Goal: Information Seeking & Learning: Understand process/instructions

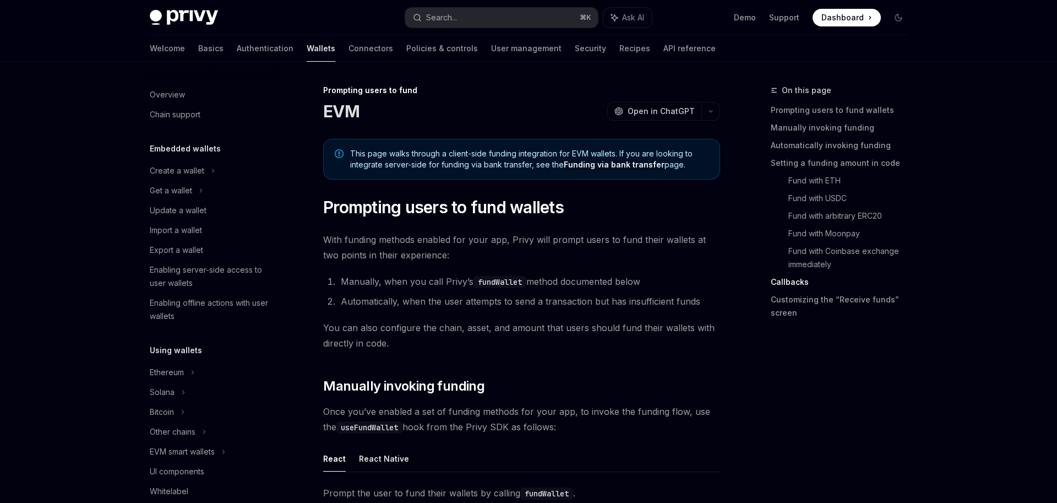
scroll to position [2784, 0]
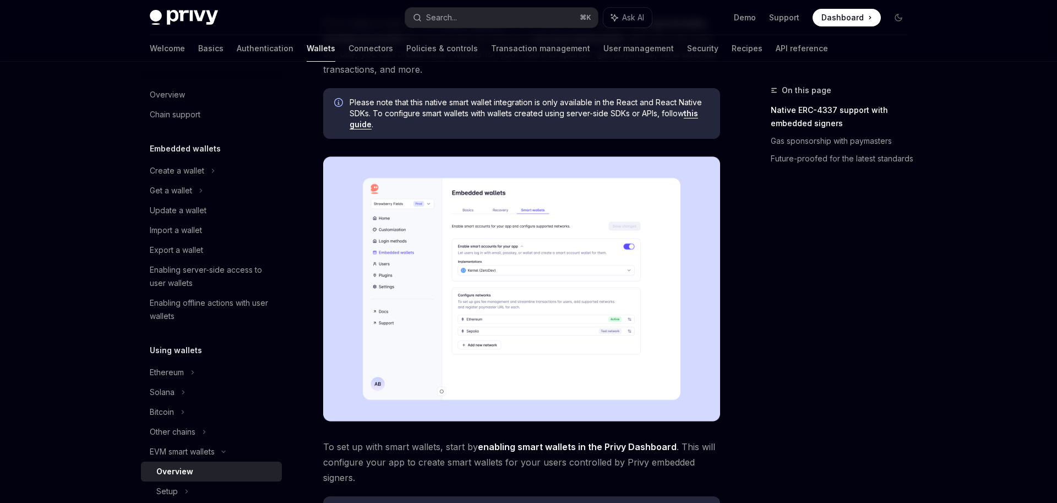
scroll to position [127, 0]
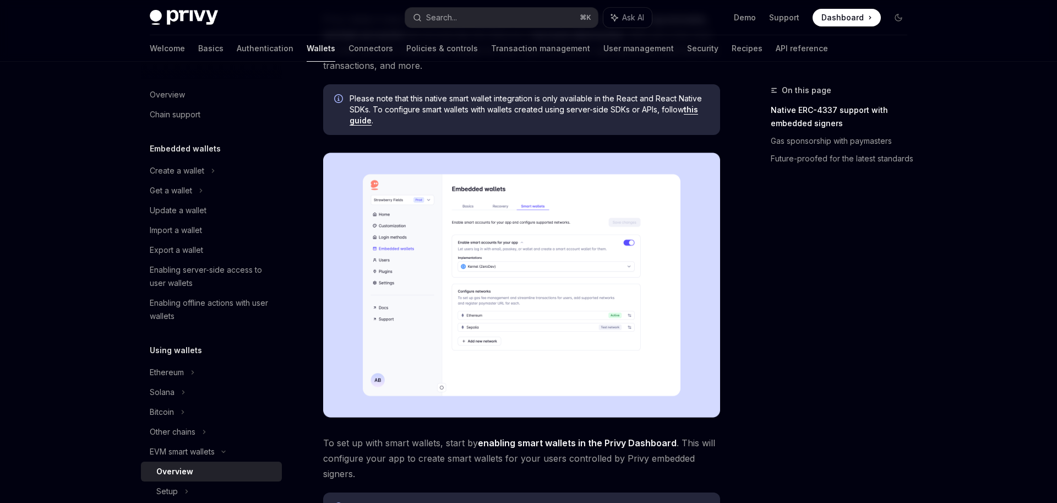
click at [464, 113] on span "Please note that this native smart wallet integration is only available in the …" at bounding box center [530, 109] width 360 height 33
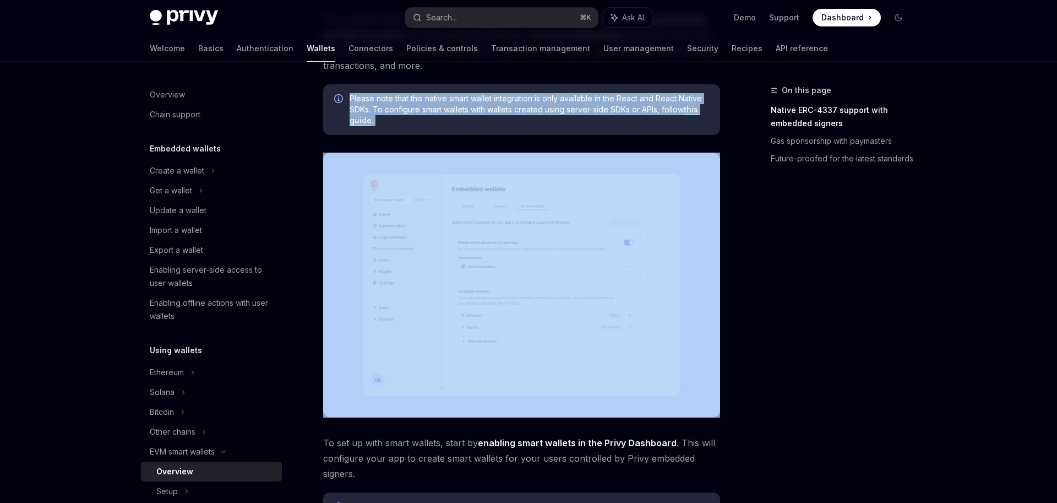
click at [464, 113] on span "Please note that this native smart wallet integration is only available in the …" at bounding box center [530, 109] width 360 height 33
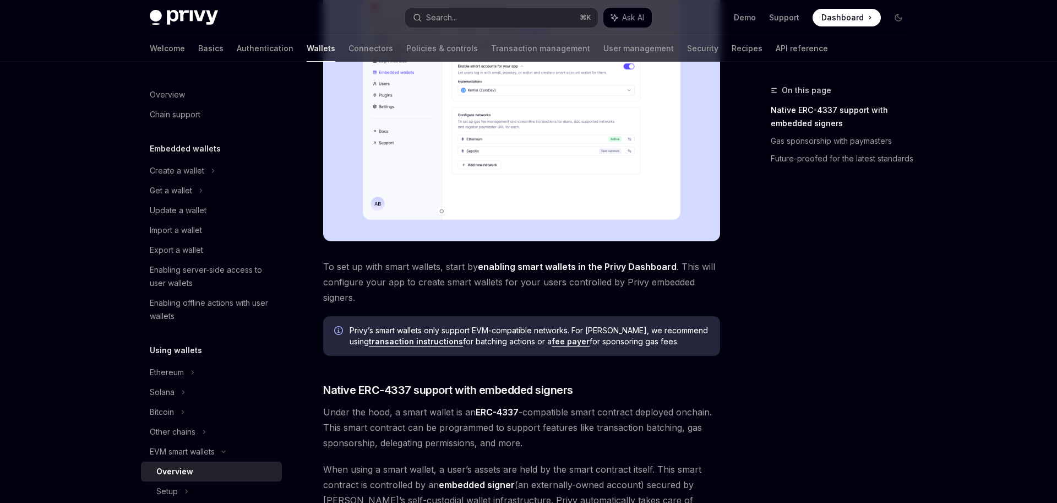
scroll to position [304, 0]
click at [455, 323] on div "Privy’s smart wallets only support EVM-compatible networks. For Solana, we reco…" at bounding box center [521, 335] width 397 height 40
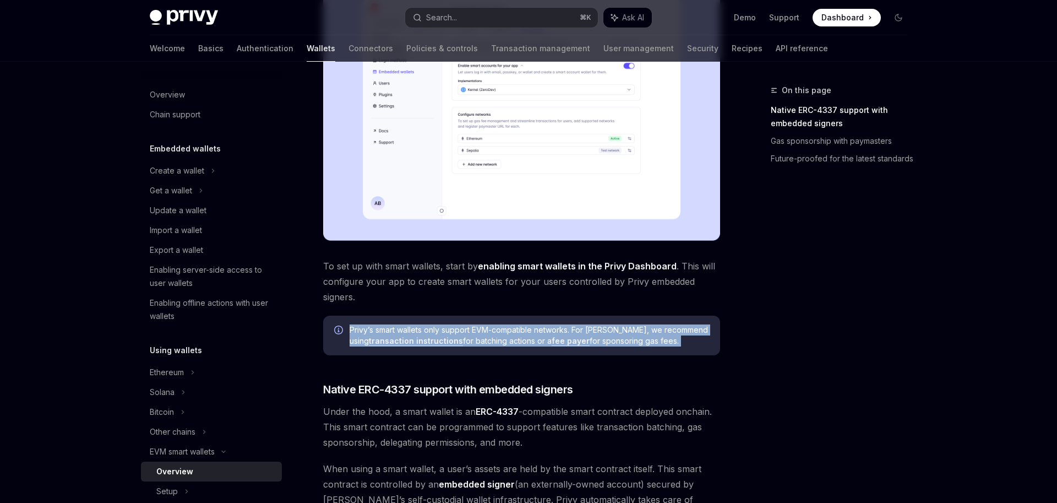
click at [455, 323] on div "Privy’s smart wallets only support EVM-compatible networks. For Solana, we reco…" at bounding box center [521, 335] width 397 height 40
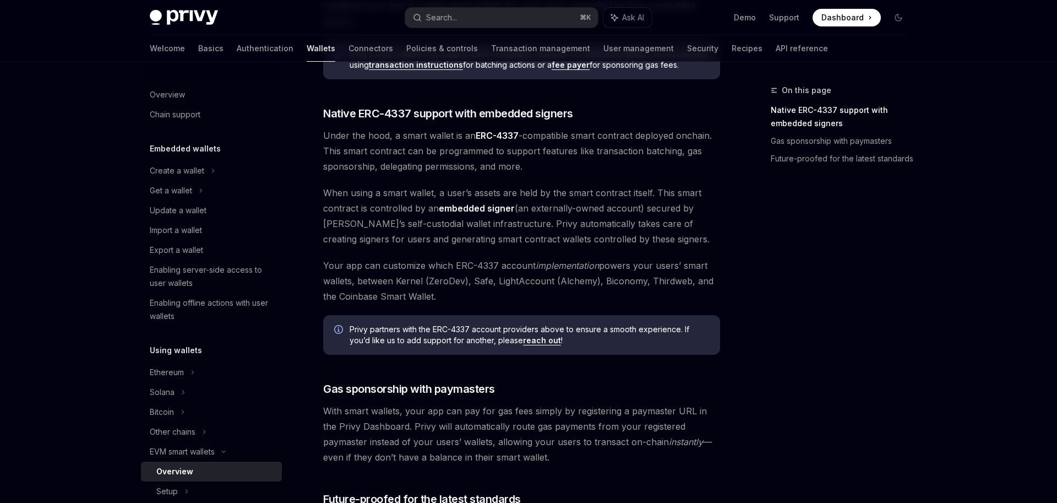
scroll to position [809, 0]
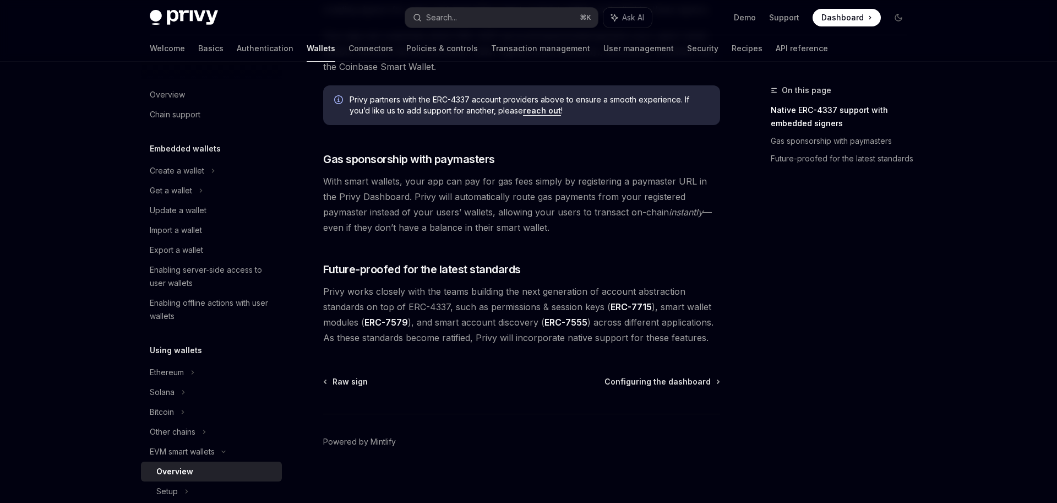
click at [569, 181] on span "With smart wallets, your app can pay for gas fees simply by registering a payma…" at bounding box center [521, 204] width 397 height 62
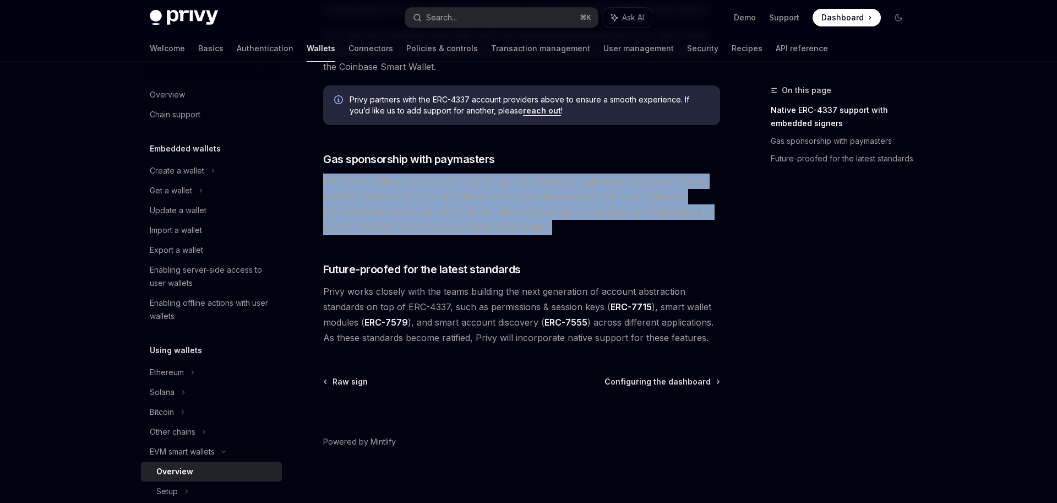
click at [569, 181] on span "With smart wallets, your app can pay for gas fees simply by registering a payma…" at bounding box center [521, 204] width 397 height 62
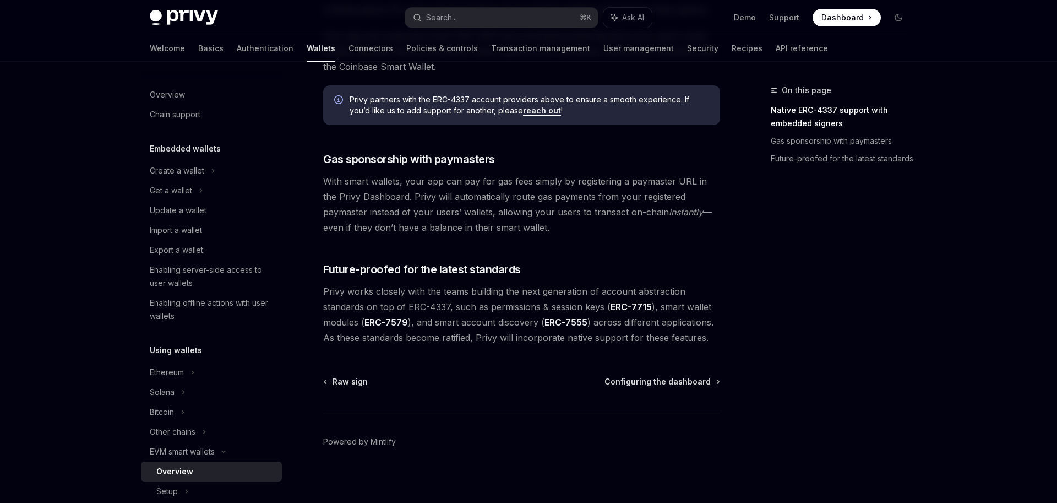
click at [569, 181] on span "With smart wallets, your app can pay for gas fees simply by registering a payma…" at bounding box center [521, 204] width 397 height 62
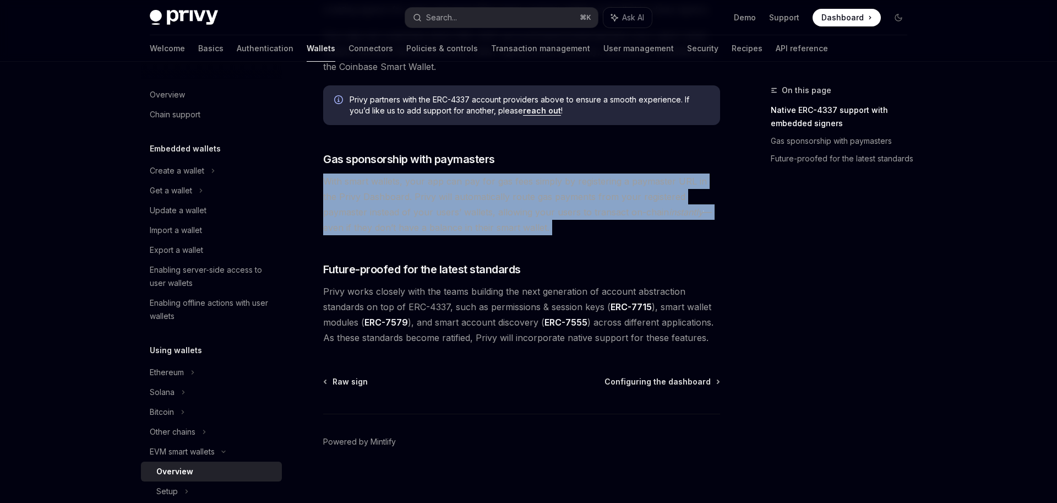
click at [569, 181] on span "With smart wallets, your app can pay for gas fees simply by registering a payma…" at bounding box center [521, 204] width 397 height 62
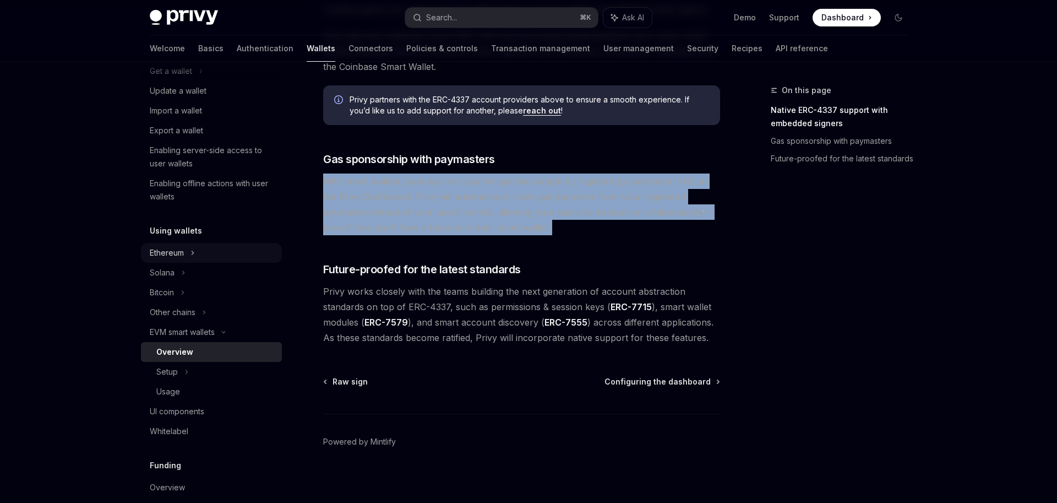
scroll to position [124, 0]
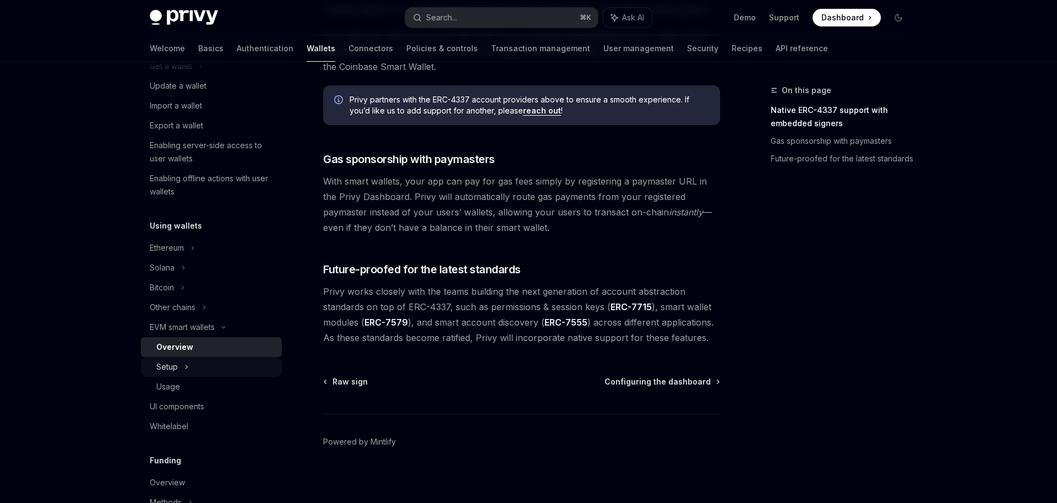
click at [221, 363] on div "Setup" at bounding box center [211, 367] width 141 height 20
type textarea "*"
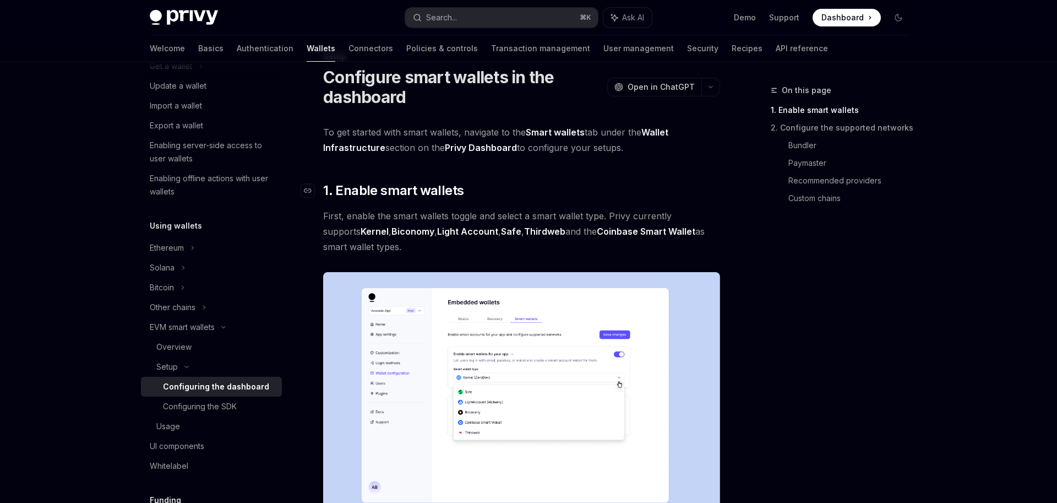
scroll to position [35, 0]
click at [453, 130] on span "To get started with smart wallets, navigate to the Smart wallets tab under the …" at bounding box center [521, 139] width 397 height 31
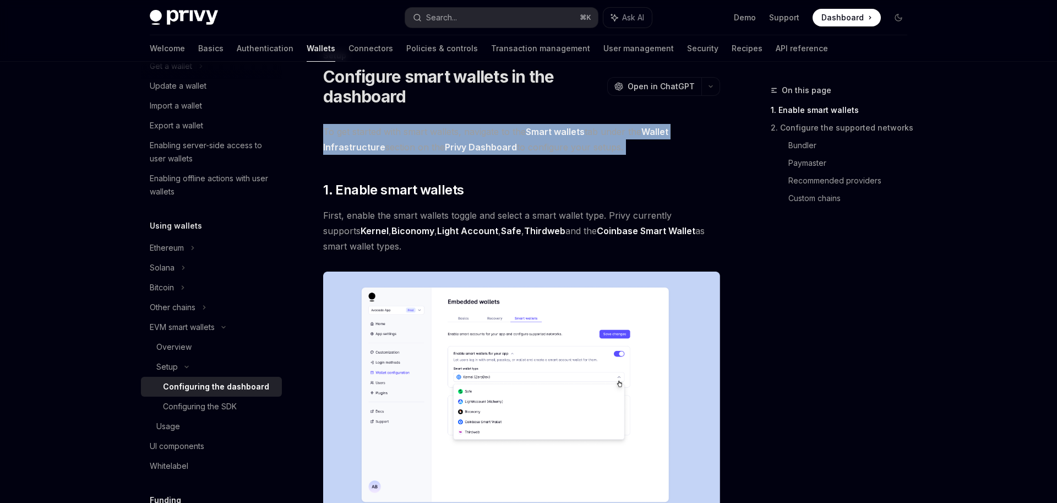
click at [453, 130] on span "To get started with smart wallets, navigate to the Smart wallets tab under the …" at bounding box center [521, 139] width 397 height 31
